Goal: Transaction & Acquisition: Book appointment/travel/reservation

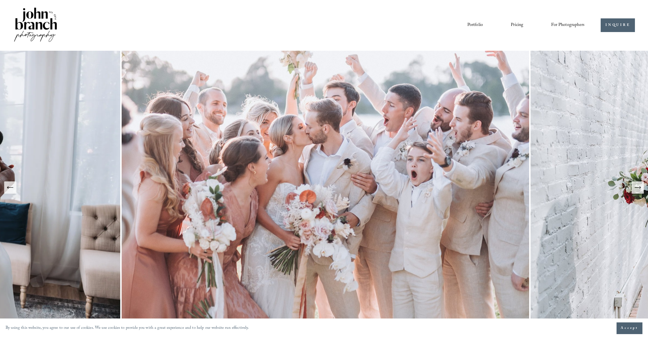
click at [516, 26] on link "Pricing" at bounding box center [517, 25] width 13 height 9
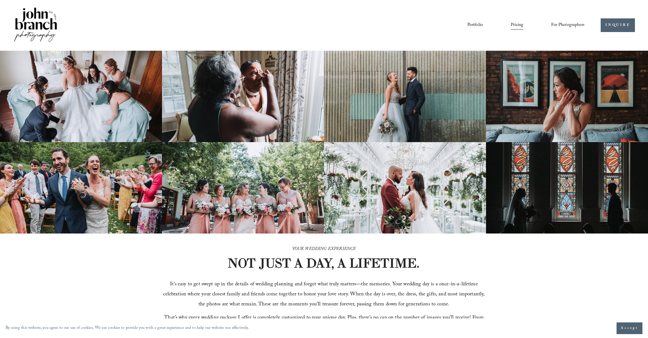
click at [514, 29] on link "Pricing" at bounding box center [517, 25] width 13 height 9
click at [469, 25] on link "Portfolio" at bounding box center [475, 25] width 16 height 9
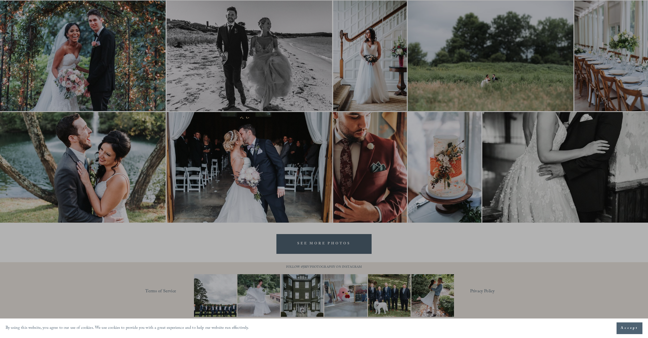
scroll to position [850, 0]
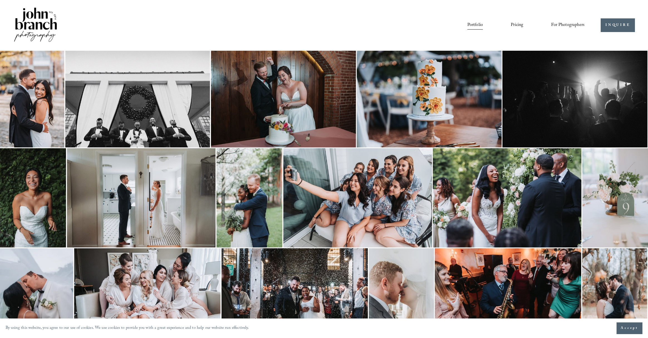
click at [515, 26] on link "Pricing" at bounding box center [517, 25] width 13 height 9
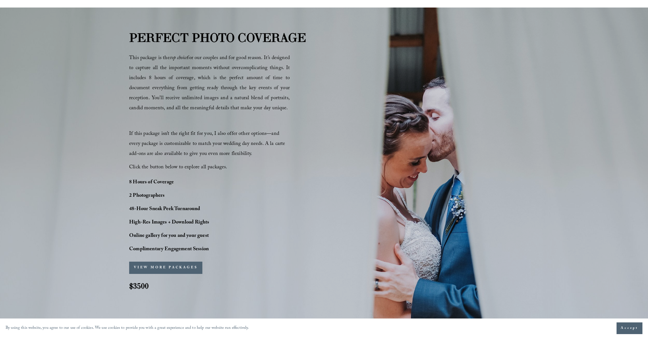
scroll to position [357, 0]
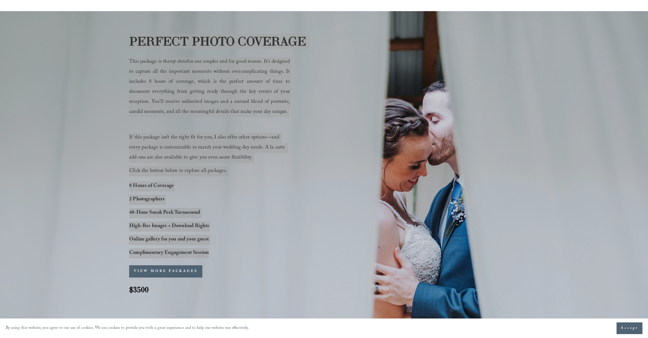
drag, startPoint x: 128, startPoint y: 40, endPoint x: 223, endPoint y: 249, distance: 230.3
click at [223, 249] on div "PERFECT PHOTO COVERAGE This package is the top choice for our couples and for g…" at bounding box center [324, 167] width 648 height 271
click at [208, 256] on strong "Complimentary Engagement Session" at bounding box center [169, 253] width 80 height 9
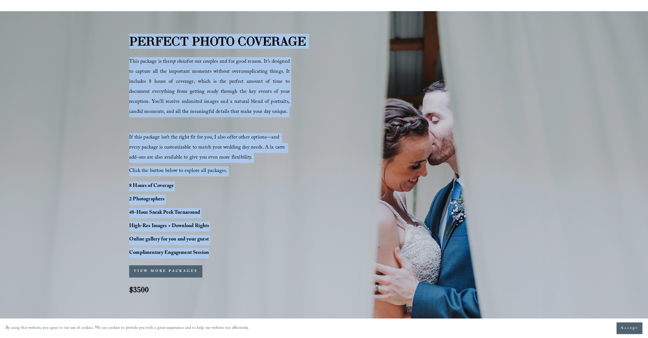
drag, startPoint x: 217, startPoint y: 257, endPoint x: 125, endPoint y: 39, distance: 237.1
click at [125, 39] on div "PERFECT PHOTO COVERAGE This package is the top choice for our couples and for g…" at bounding box center [324, 167] width 648 height 271
copy div "PERFECT PHOTO COVERAGE This package is the top choice for our couples and for g…"
click at [184, 268] on button "VIEW MORE PACKAGES" at bounding box center [165, 271] width 73 height 12
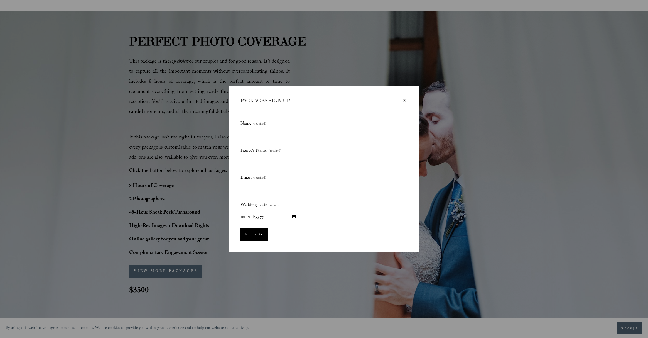
click at [405, 100] on div "×" at bounding box center [404, 100] width 6 height 6
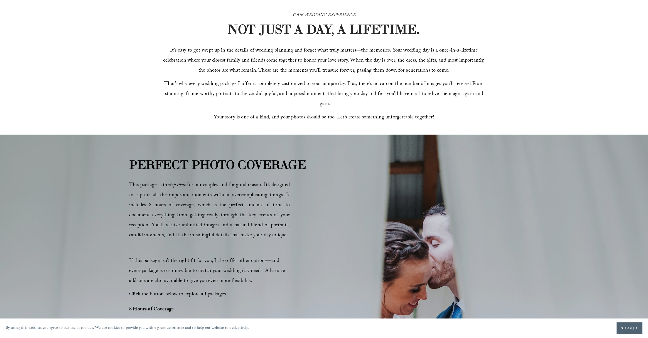
scroll to position [156, 0]
